Goal: Task Accomplishment & Management: Use online tool/utility

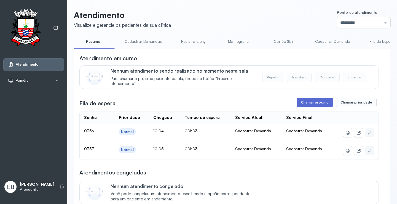
click at [315, 104] on button "Chamar próximo" at bounding box center [315, 102] width 36 height 9
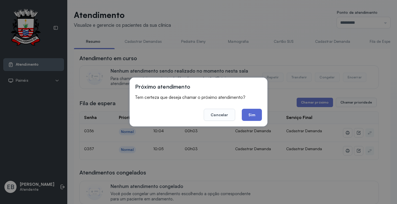
click at [253, 114] on button "Sim" at bounding box center [252, 115] width 20 height 12
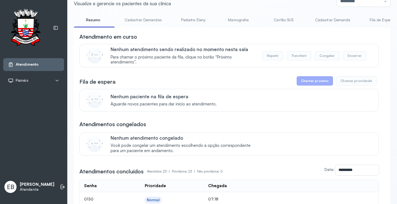
scroll to position [55, 0]
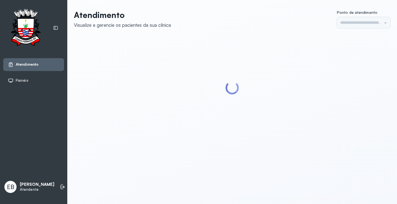
type input "*********"
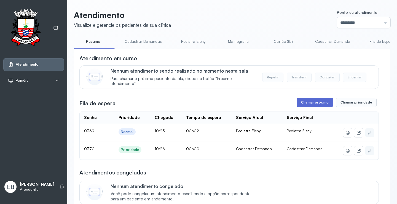
click at [322, 101] on button "Chamar próximo" at bounding box center [315, 102] width 36 height 9
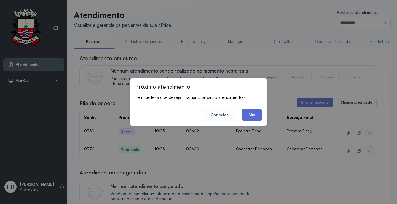
click at [249, 114] on button "Sim" at bounding box center [252, 115] width 20 height 12
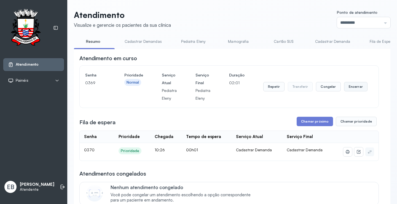
click at [349, 87] on button "Encerrar" at bounding box center [355, 86] width 23 height 9
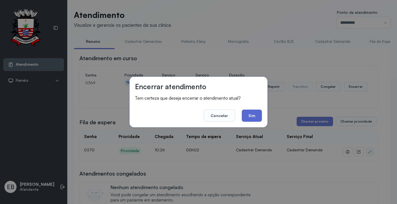
click at [256, 113] on button "Sim" at bounding box center [252, 115] width 20 height 12
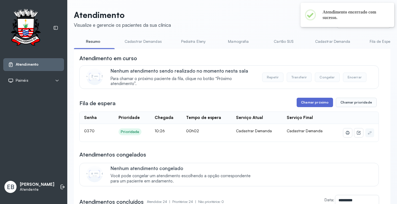
click at [315, 103] on button "Chamar próximo" at bounding box center [315, 102] width 36 height 9
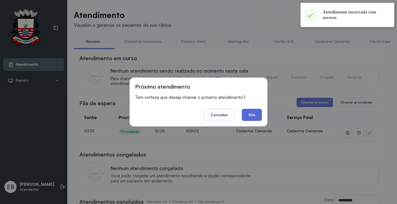
click at [250, 114] on button "Sim" at bounding box center [252, 115] width 20 height 12
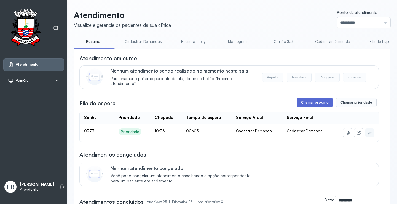
click at [307, 100] on button "Chamar próximo" at bounding box center [315, 102] width 36 height 9
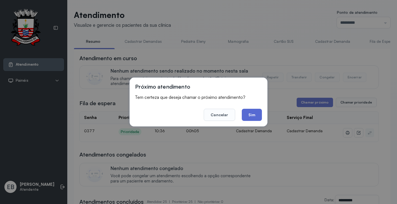
click at [253, 113] on button "Sim" at bounding box center [252, 115] width 20 height 12
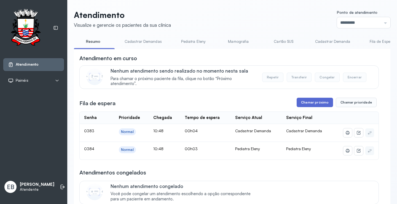
click at [312, 104] on button "Chamar próximo" at bounding box center [315, 102] width 36 height 9
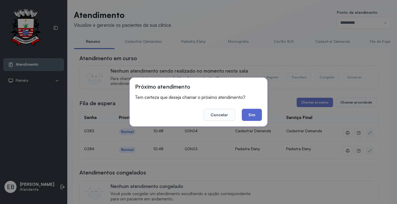
click at [259, 117] on button "Sim" at bounding box center [252, 115] width 20 height 12
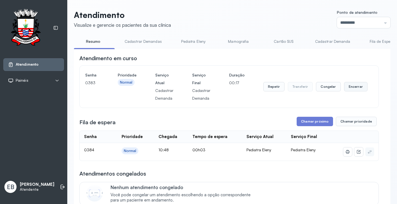
click at [357, 89] on button "Encerrar" at bounding box center [355, 86] width 23 height 9
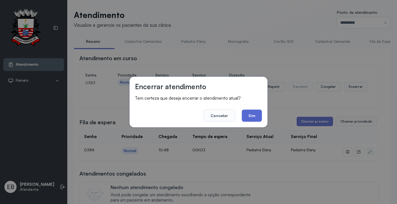
click at [248, 113] on button "Sim" at bounding box center [252, 115] width 20 height 12
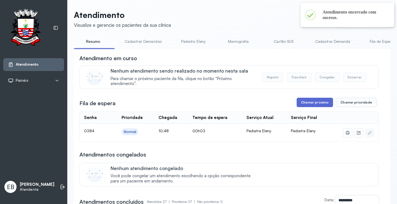
click at [322, 99] on button "Chamar próximo" at bounding box center [315, 102] width 36 height 9
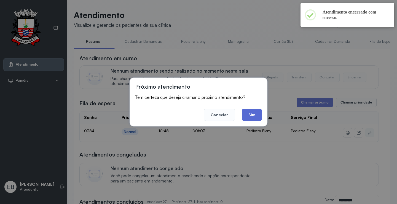
click at [259, 115] on button "Sim" at bounding box center [252, 115] width 20 height 12
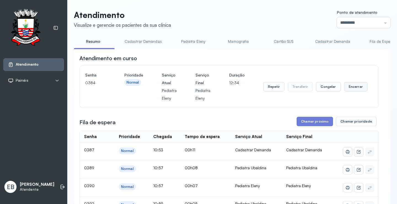
click at [353, 90] on button "Encerrar" at bounding box center [355, 86] width 23 height 9
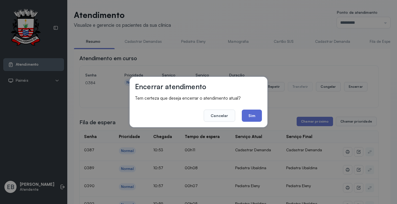
click at [253, 114] on button "Sim" at bounding box center [252, 115] width 20 height 12
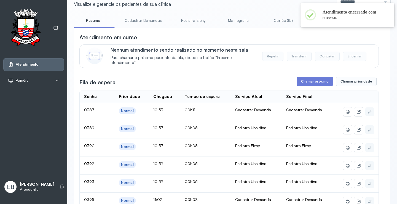
scroll to position [55, 0]
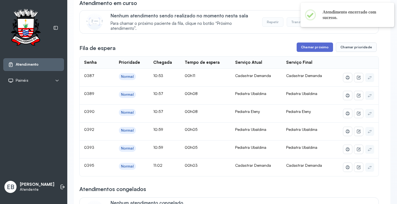
click at [306, 48] on button "Chamar próximo" at bounding box center [315, 46] width 36 height 9
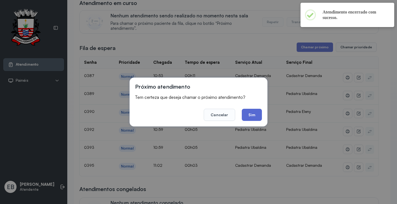
click at [249, 116] on button "Sim" at bounding box center [252, 115] width 20 height 12
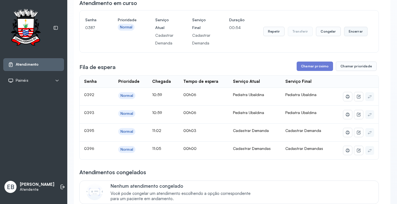
click at [355, 32] on button "Encerrar" at bounding box center [355, 31] width 23 height 9
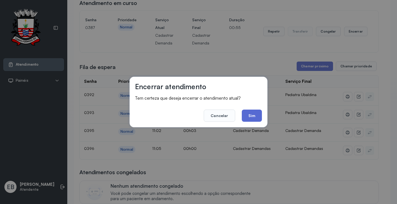
click at [252, 114] on button "Sim" at bounding box center [252, 115] width 20 height 12
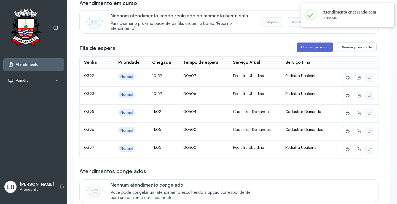
click at [306, 47] on button "Chamar próximo" at bounding box center [315, 46] width 36 height 9
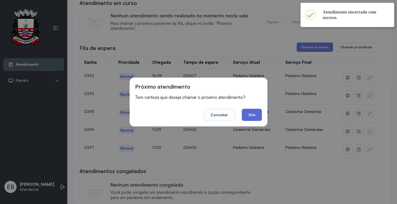
click at [247, 113] on button "Sim" at bounding box center [252, 115] width 20 height 12
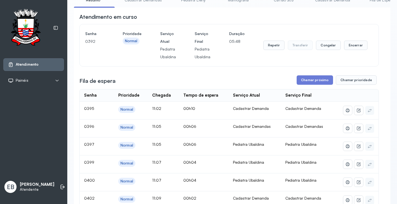
scroll to position [28, 0]
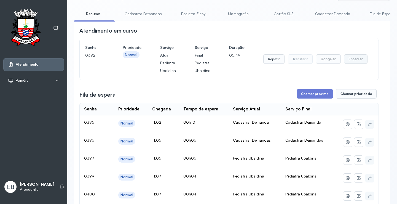
click at [349, 58] on button "Encerrar" at bounding box center [355, 58] width 23 height 9
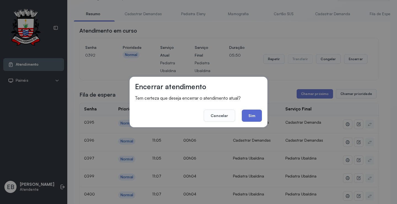
click at [253, 111] on button "Sim" at bounding box center [252, 115] width 20 height 12
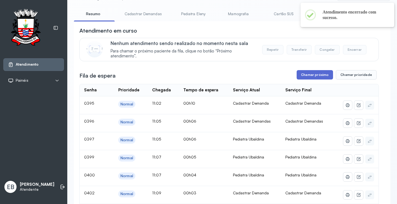
click at [302, 74] on button "Chamar próximo" at bounding box center [315, 74] width 36 height 9
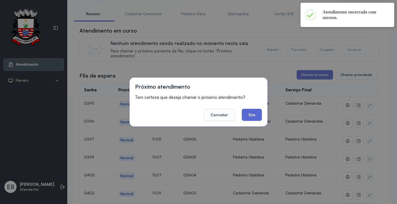
click at [254, 112] on button "Sim" at bounding box center [252, 115] width 20 height 12
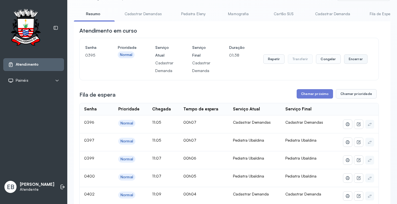
click at [355, 63] on button "Encerrar" at bounding box center [355, 58] width 23 height 9
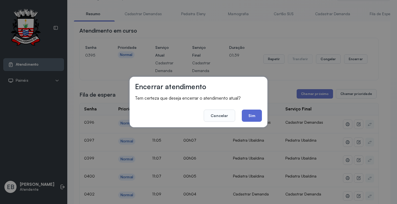
click at [251, 117] on button "Sim" at bounding box center [252, 115] width 20 height 12
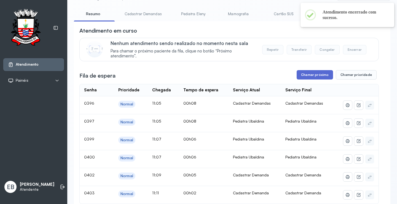
click at [311, 78] on button "Chamar próximo" at bounding box center [315, 74] width 36 height 9
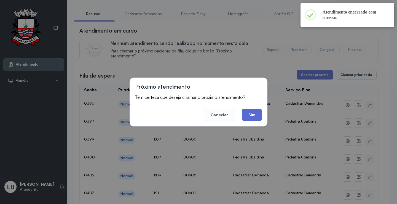
click at [253, 111] on button "Sim" at bounding box center [252, 115] width 20 height 12
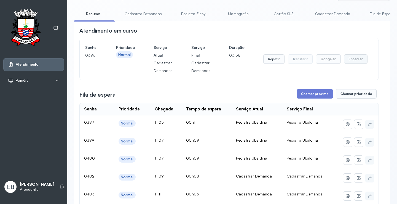
click at [347, 57] on button "Encerrar" at bounding box center [355, 58] width 23 height 9
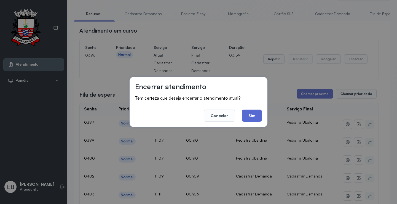
click at [257, 117] on button "Sim" at bounding box center [252, 115] width 20 height 12
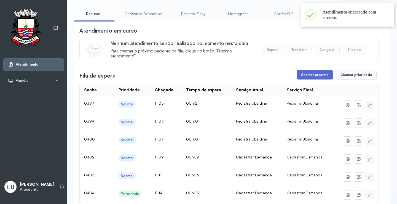
click at [316, 73] on button "Chamar próximo" at bounding box center [315, 74] width 36 height 9
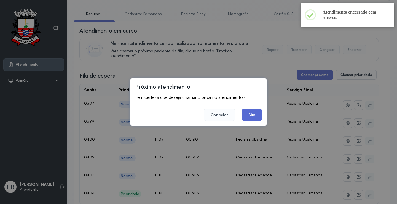
click at [255, 114] on button "Sim" at bounding box center [252, 115] width 20 height 12
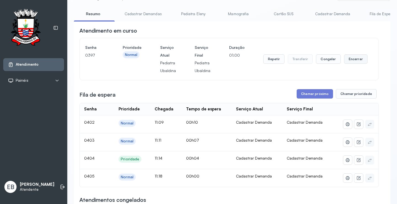
click at [354, 58] on button "Encerrar" at bounding box center [355, 58] width 23 height 9
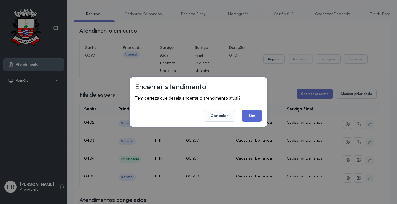
click at [254, 115] on button "Sim" at bounding box center [252, 115] width 20 height 12
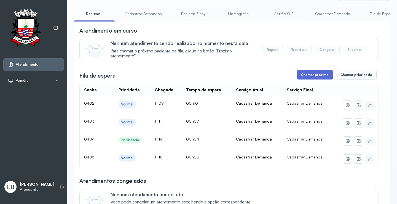
click at [307, 76] on button "Chamar próximo" at bounding box center [315, 74] width 36 height 9
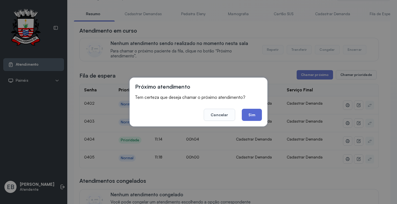
click at [248, 116] on button "Sim" at bounding box center [252, 115] width 20 height 12
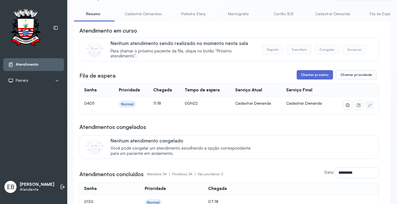
click at [309, 76] on button "Chamar próximo" at bounding box center [315, 74] width 36 height 9
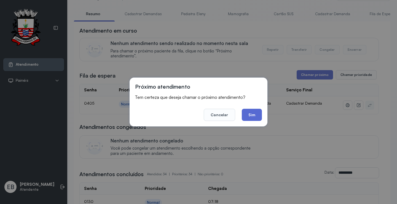
click at [258, 114] on button "Sim" at bounding box center [252, 115] width 20 height 12
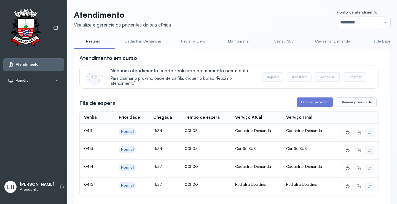
scroll to position [83, 0]
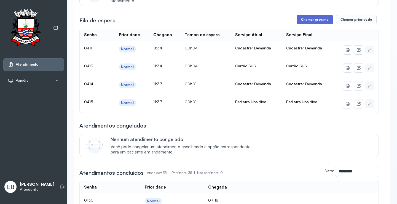
click at [322, 19] on button "Chamar próximo" at bounding box center [315, 19] width 36 height 9
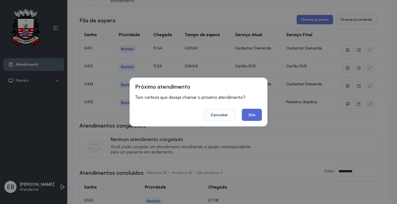
click at [255, 114] on button "Sim" at bounding box center [252, 115] width 20 height 12
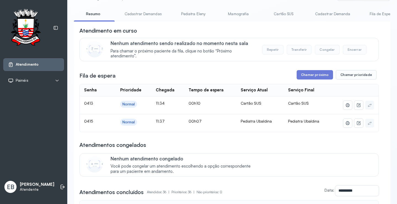
scroll to position [0, 0]
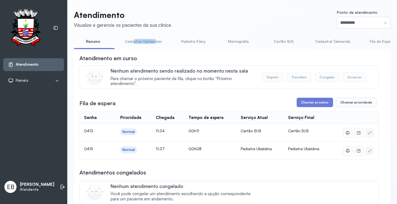
drag, startPoint x: 133, startPoint y: 47, endPoint x: 154, endPoint y: 48, distance: 21.0
click at [154, 48] on li "Cadastrar Demandas" at bounding box center [144, 43] width 50 height 12
drag, startPoint x: 112, startPoint y: 48, endPoint x: 143, endPoint y: 50, distance: 31.2
click at [143, 49] on div "Resumo Cadastrar Demandas Pediatra Eleny Mamografia Cartão SUS Cadastrar Demand…" at bounding box center [232, 43] width 317 height 12
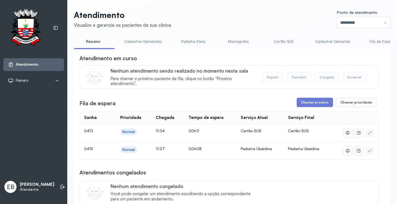
click at [330, 44] on link "Cadastrar Demanda" at bounding box center [333, 41] width 46 height 9
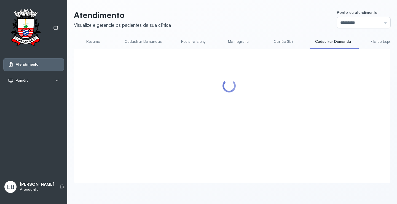
click at [368, 42] on link "Fila de Espera" at bounding box center [382, 41] width 39 height 9
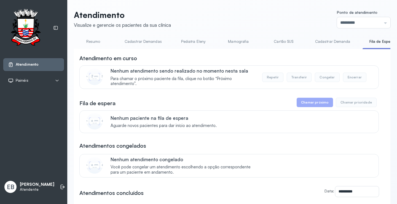
drag, startPoint x: 369, startPoint y: 48, endPoint x: 382, endPoint y: 49, distance: 12.7
click at [382, 49] on div at bounding box center [383, 48] width 41 height 1
drag, startPoint x: 378, startPoint y: 49, endPoint x: 388, endPoint y: 49, distance: 10.0
click at [388, 49] on div "Atendimento Visualize e gerencie os pacientes da sua clínica Ponto de atendimen…" at bounding box center [232, 156] width 330 height 313
drag, startPoint x: 378, startPoint y: 48, endPoint x: 386, endPoint y: 50, distance: 7.4
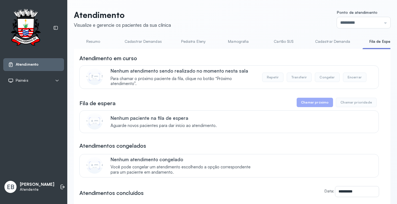
click at [386, 49] on div "Resumo Cadastrar Demandas Pediatra Eleny Mamografia Cartão SUS Cadastrar Demand…" at bounding box center [232, 43] width 317 height 12
click at [313, 48] on li "Cadastrar Demanda" at bounding box center [334, 43] width 49 height 12
click at [324, 43] on link "Cadastrar Demanda" at bounding box center [333, 41] width 46 height 9
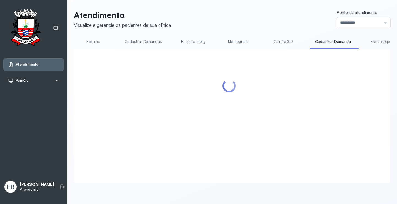
drag, startPoint x: 324, startPoint y: 46, endPoint x: 336, endPoint y: 48, distance: 11.7
click at [338, 48] on li "Cadastrar Demanda" at bounding box center [334, 43] width 49 height 12
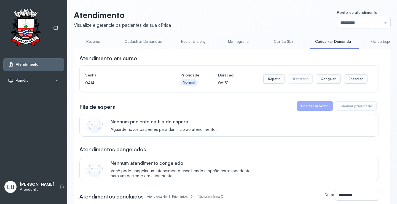
drag, startPoint x: 328, startPoint y: 49, endPoint x: 343, endPoint y: 49, distance: 15.7
click at [343, 49] on div at bounding box center [334, 48] width 49 height 1
click at [331, 49] on div at bounding box center [334, 48] width 49 height 1
drag, startPoint x: 320, startPoint y: 49, endPoint x: 333, endPoint y: 49, distance: 13.0
click at [333, 49] on div "Resumo Cadastrar Demandas Pediatra Eleny Mamografia Cartão SUS Cadastrar Demand…" at bounding box center [232, 43] width 317 height 12
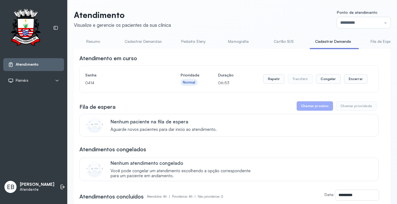
scroll to position [0, 273]
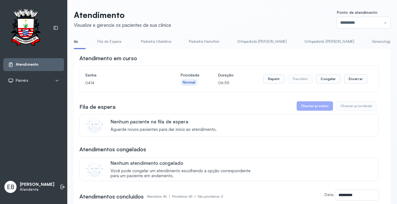
click at [164, 41] on link "Pediatra Ubaldina" at bounding box center [156, 41] width 42 height 9
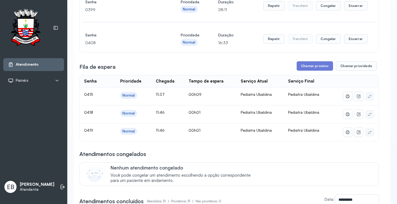
scroll to position [28, 0]
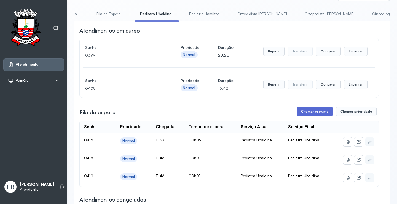
click at [317, 114] on button "Chamar próximo" at bounding box center [315, 111] width 36 height 9
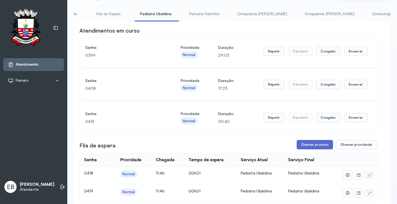
click at [305, 146] on button "Chamar próximo" at bounding box center [315, 144] width 36 height 9
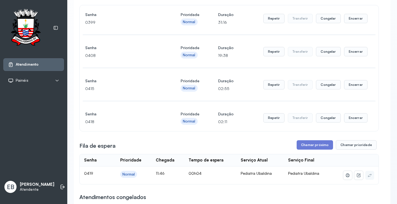
scroll to position [138, 0]
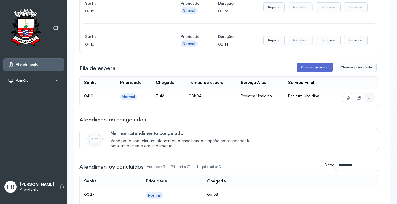
click at [318, 68] on button "Chamar próximo" at bounding box center [315, 67] width 36 height 9
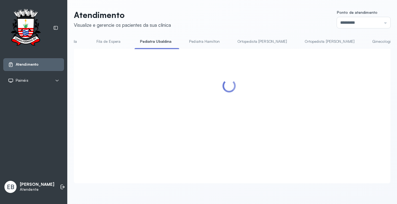
scroll to position [0, 0]
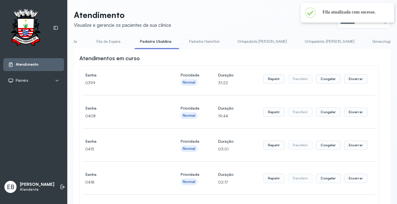
click at [112, 41] on link "Fila de Espera" at bounding box center [108, 41] width 39 height 9
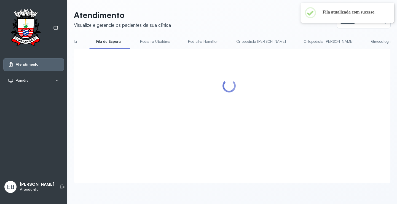
scroll to position [0, 0]
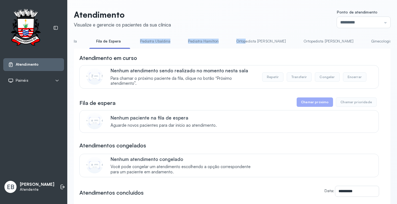
drag, startPoint x: 102, startPoint y: 48, endPoint x: 272, endPoint y: 35, distance: 170.1
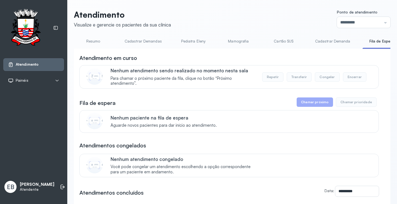
click at [88, 43] on link "Resumo" at bounding box center [93, 41] width 39 height 9
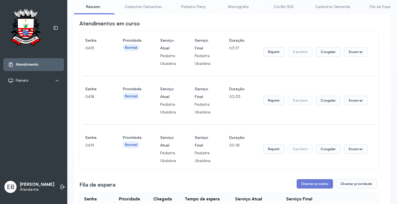
scroll to position [28, 0]
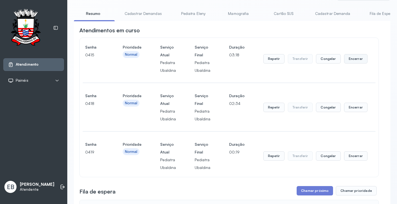
click at [351, 58] on button "Encerrar" at bounding box center [355, 58] width 23 height 9
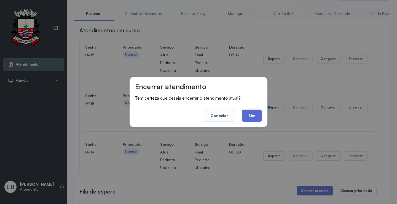
click at [251, 114] on button "Sim" at bounding box center [252, 115] width 20 height 12
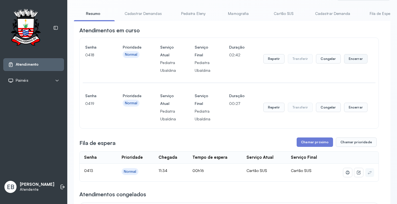
click at [352, 58] on button "Encerrar" at bounding box center [355, 58] width 23 height 9
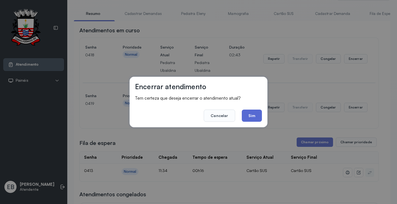
click at [252, 112] on button "Sim" at bounding box center [252, 115] width 20 height 12
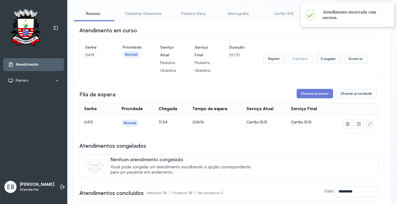
scroll to position [0, 0]
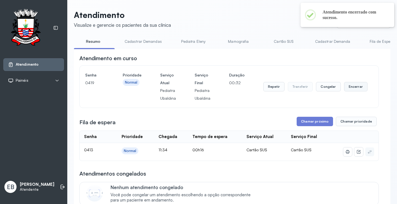
click at [349, 90] on button "Encerrar" at bounding box center [355, 86] width 23 height 9
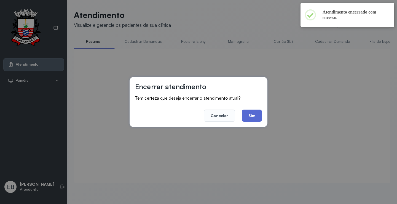
click at [259, 115] on button "Sim" at bounding box center [252, 115] width 20 height 12
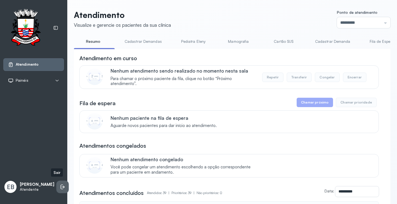
click at [60, 186] on icon at bounding box center [63, 187] width 6 height 6
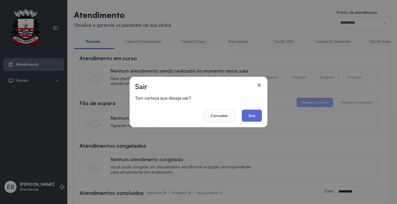
click at [258, 115] on button "Sim" at bounding box center [252, 115] width 20 height 12
